Goal: Transaction & Acquisition: Purchase product/service

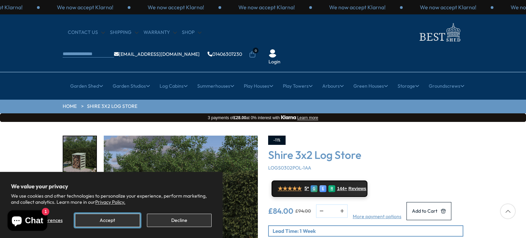
click at [127, 223] on button "Accept" at bounding box center [107, 220] width 65 height 13
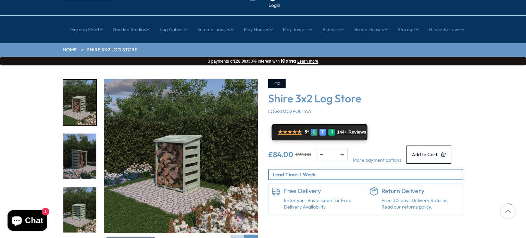
scroll to position [69, 0]
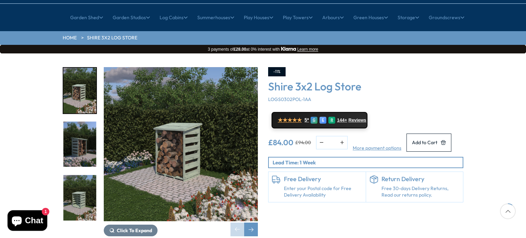
click at [86, 122] on img "2 / 9" at bounding box center [79, 145] width 33 height 46
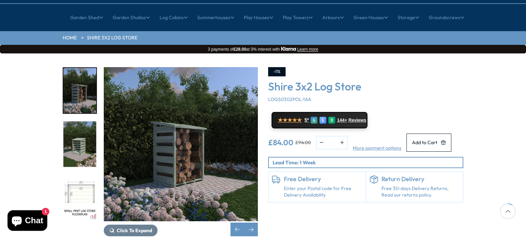
click at [87, 142] on img "3 / 9" at bounding box center [79, 145] width 33 height 46
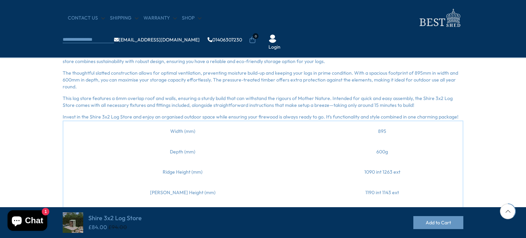
scroll to position [207, 0]
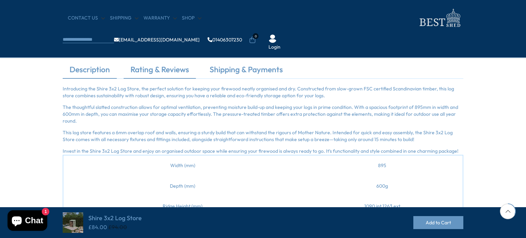
click at [148, 71] on link "Rating & Reviews" at bounding box center [160, 71] width 72 height 14
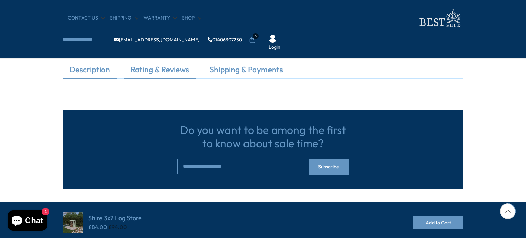
click at [92, 72] on link "Description" at bounding box center [90, 71] width 54 height 14
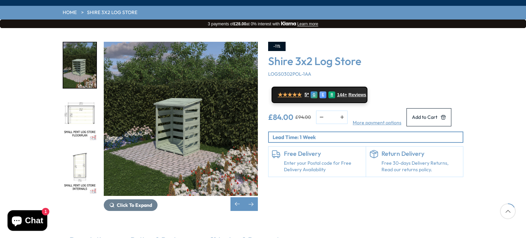
scroll to position [70, 0]
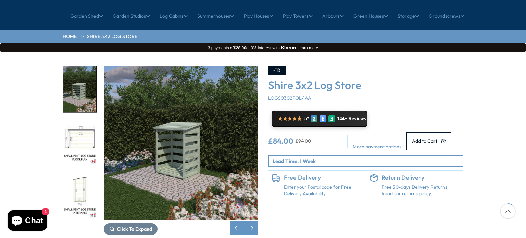
click at [71, 120] on img "4 / 9" at bounding box center [79, 143] width 33 height 46
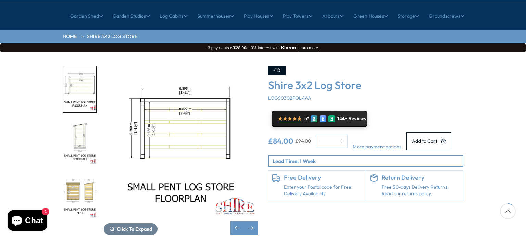
click at [77, 120] on img "5 / 9" at bounding box center [79, 143] width 33 height 46
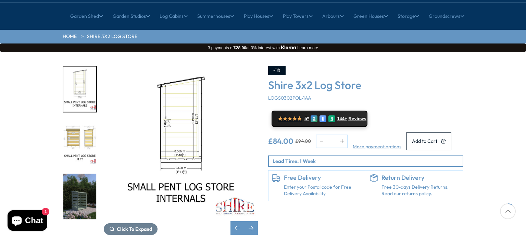
click at [77, 120] on img "6 / 9" at bounding box center [79, 143] width 33 height 46
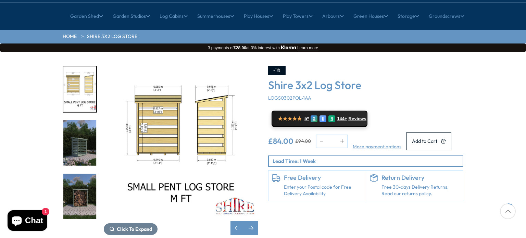
click at [77, 120] on img "7 / 9" at bounding box center [79, 143] width 33 height 46
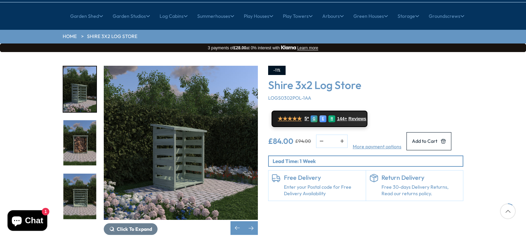
click at [77, 120] on img "8 / 9" at bounding box center [79, 143] width 33 height 46
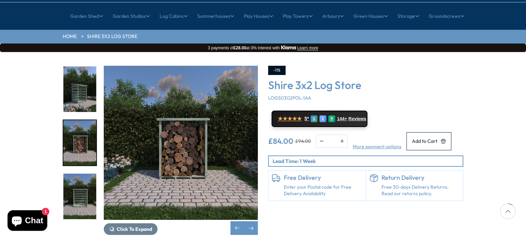
click at [87, 183] on img "9 / 9" at bounding box center [79, 197] width 33 height 46
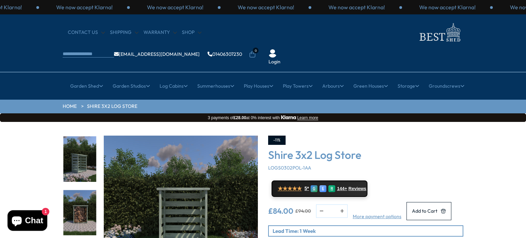
scroll to position [0, 0]
